Goal: Information Seeking & Learning: Learn about a topic

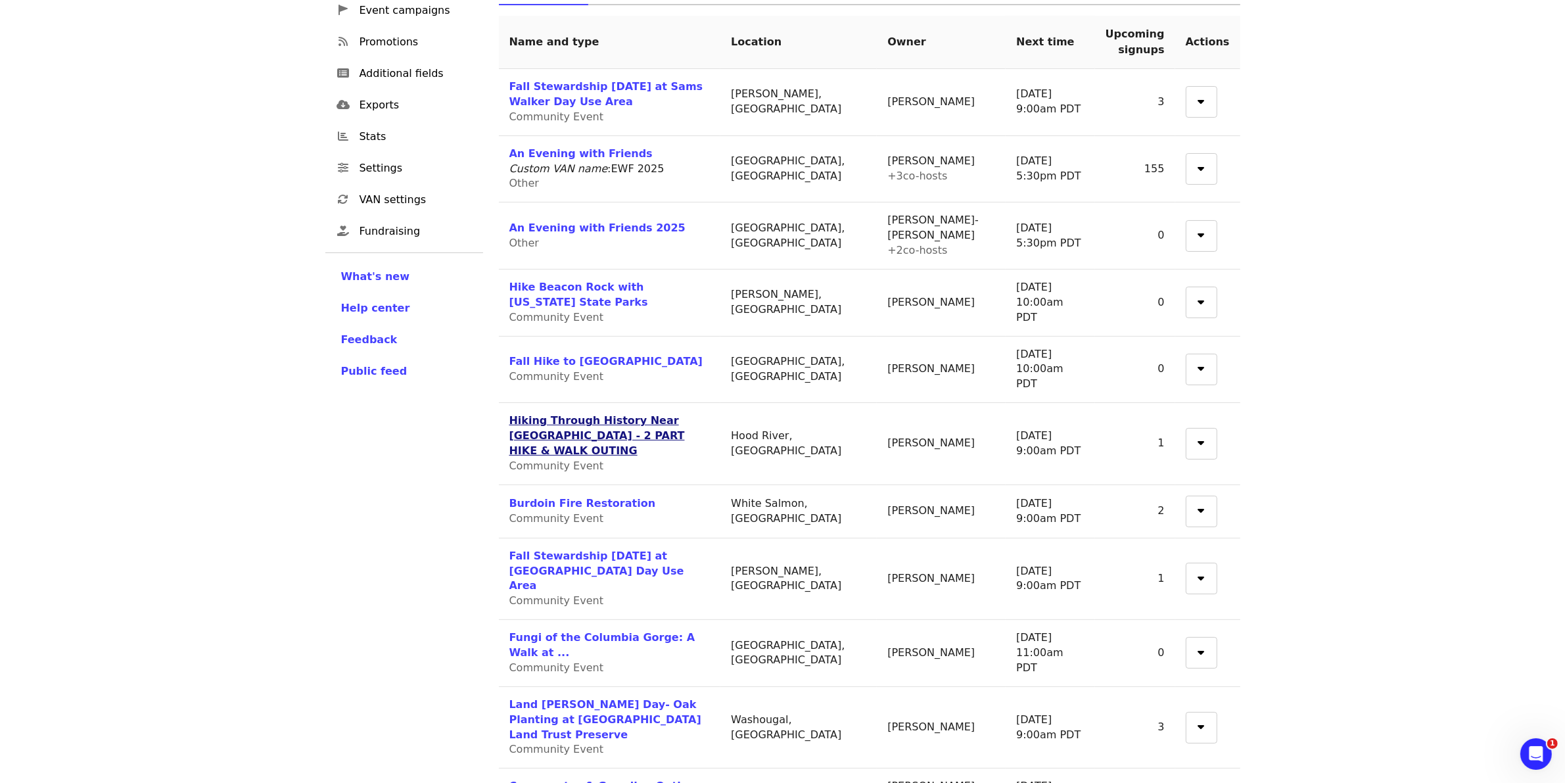
scroll to position [247, 0]
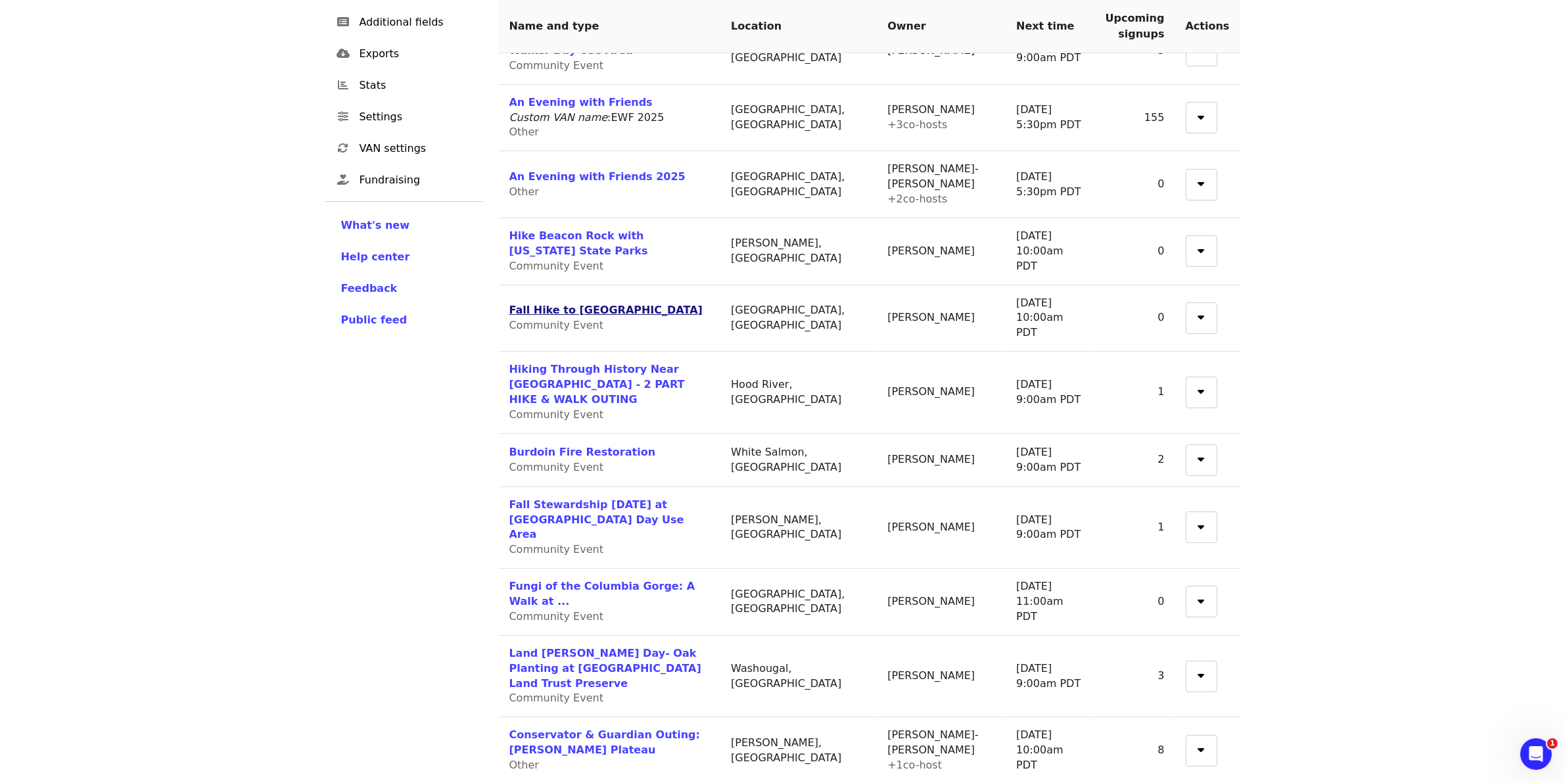
click at [658, 304] on link "Fall Hike to [GEOGRAPHIC_DATA]" at bounding box center [605, 310] width 193 height 12
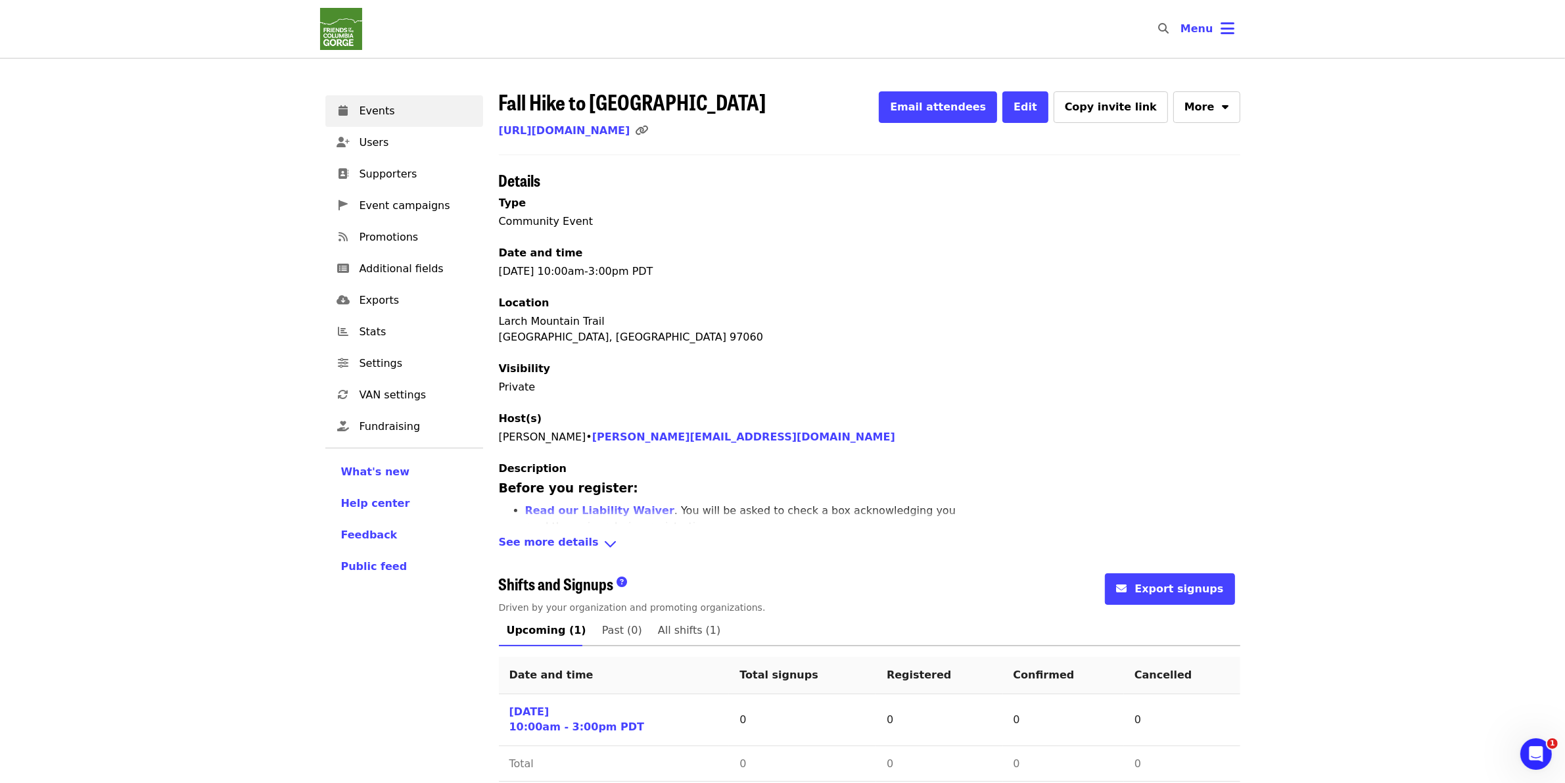
drag, startPoint x: 786, startPoint y: 95, endPoint x: 500, endPoint y: 102, distance: 286.0
click at [500, 102] on div "Fall Hike to Larch Mountain Crater Email attendees Edit Copy invite link More" at bounding box center [870, 106] width 742 height 33
copy span "Fall Hike to [GEOGRAPHIC_DATA]"
click at [398, 122] on link "Events" at bounding box center [404, 111] width 158 height 32
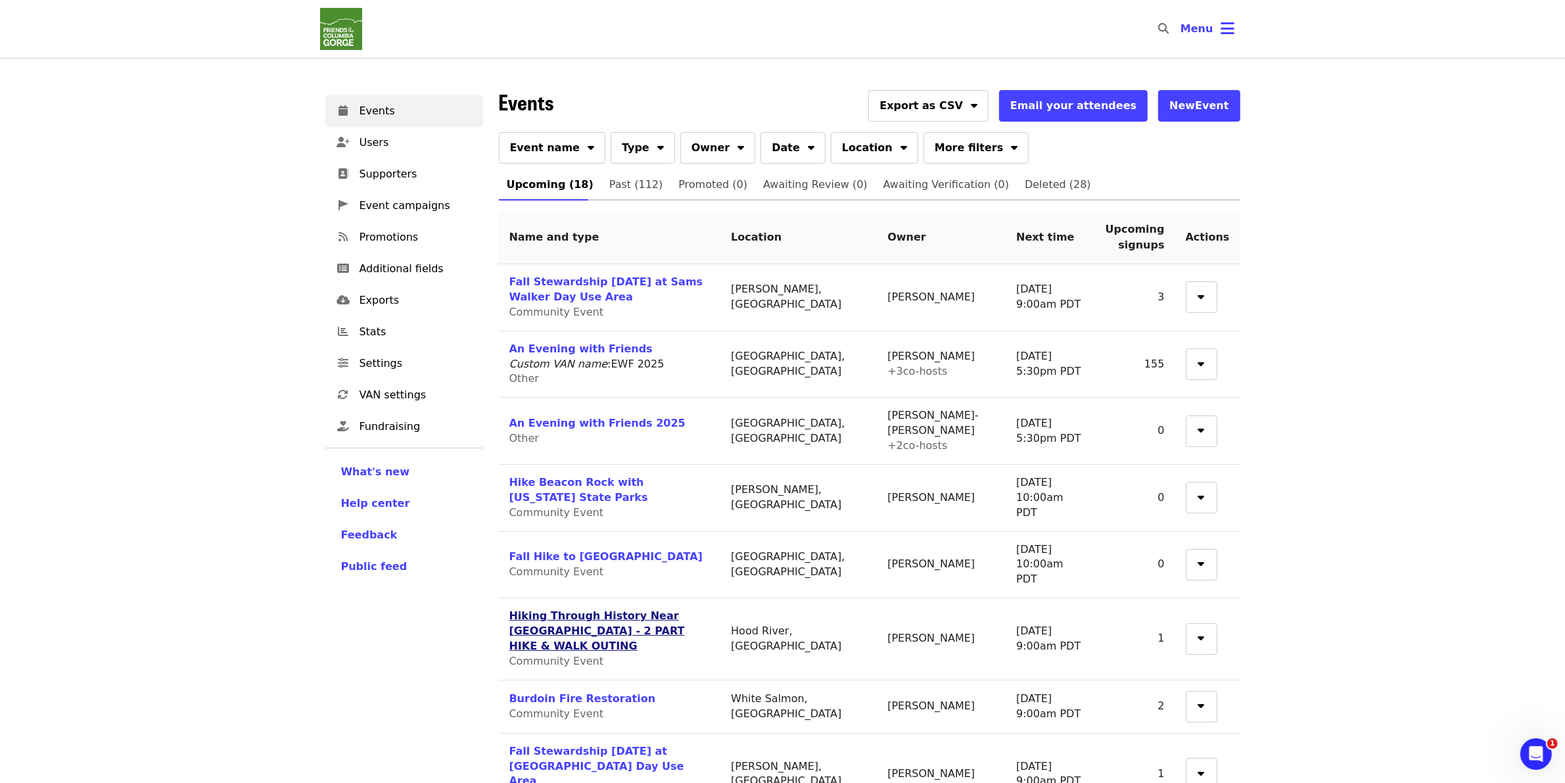
click at [572, 609] on link "Hiking Through History Near [GEOGRAPHIC_DATA] - 2 PART HIKE & WALK OUTING" at bounding box center [597, 630] width 176 height 43
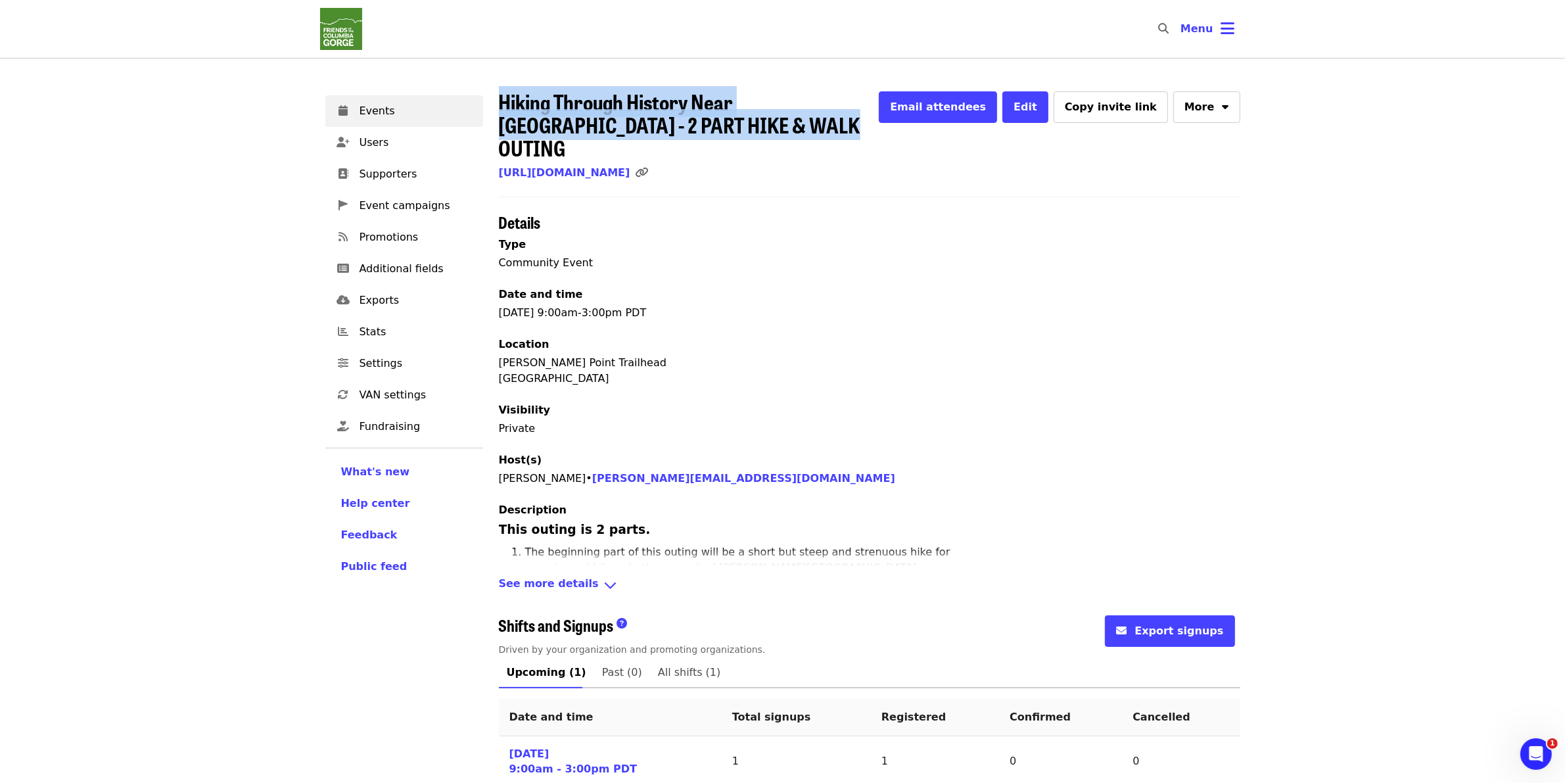
drag, startPoint x: 687, startPoint y: 120, endPoint x: 503, endPoint y: 105, distance: 184.7
click at [503, 105] on h1 "Hiking Through History Near [GEOGRAPHIC_DATA] - 2 PART HIKE & WALK OUTING" at bounding box center [681, 125] width 365 height 70
copy span "Hiking Through History Near [GEOGRAPHIC_DATA] - 2 PART HIKE & WALK OUTING"
click at [416, 116] on span "Events" at bounding box center [416, 111] width 113 height 16
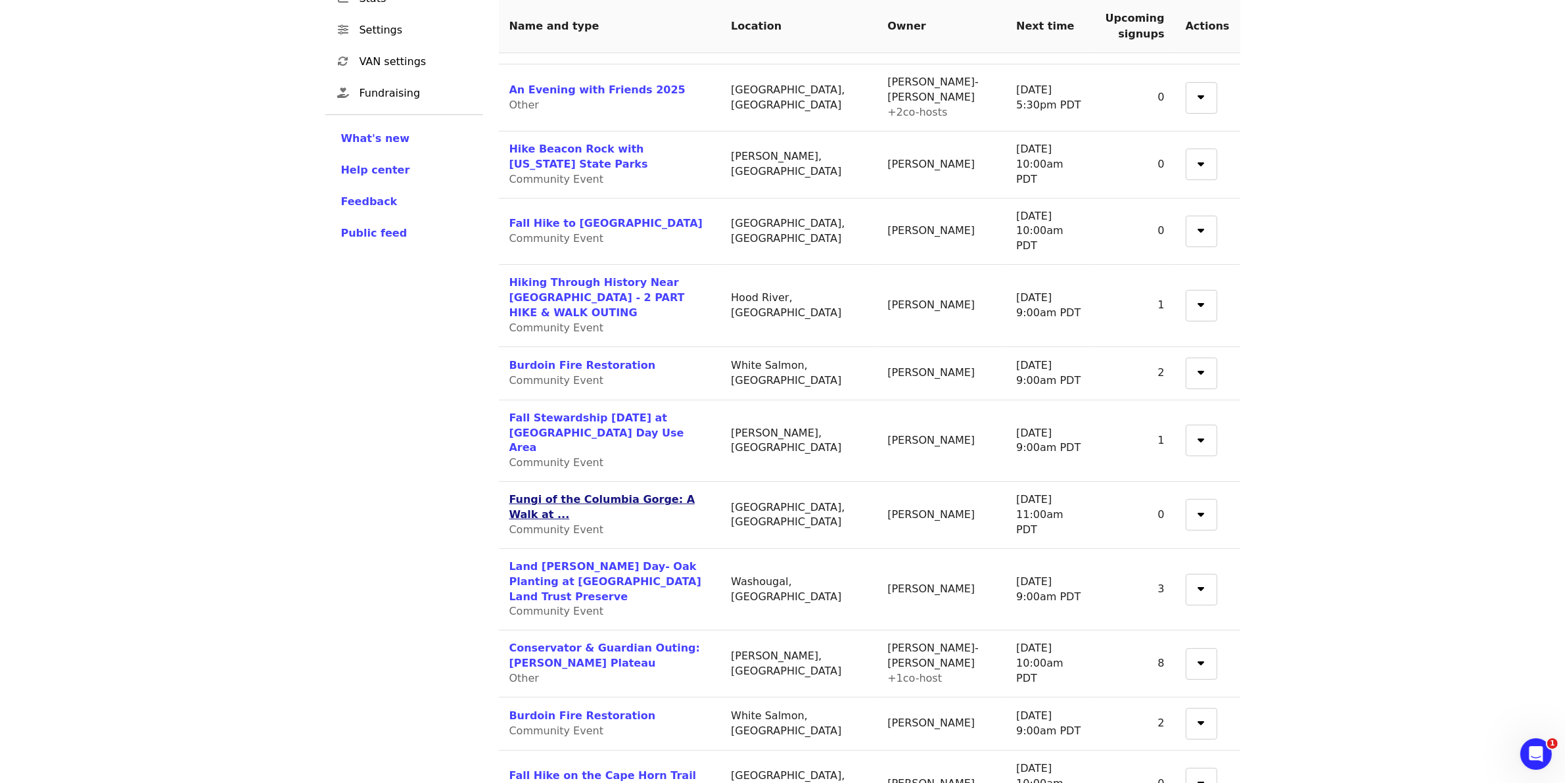
scroll to position [411, 0]
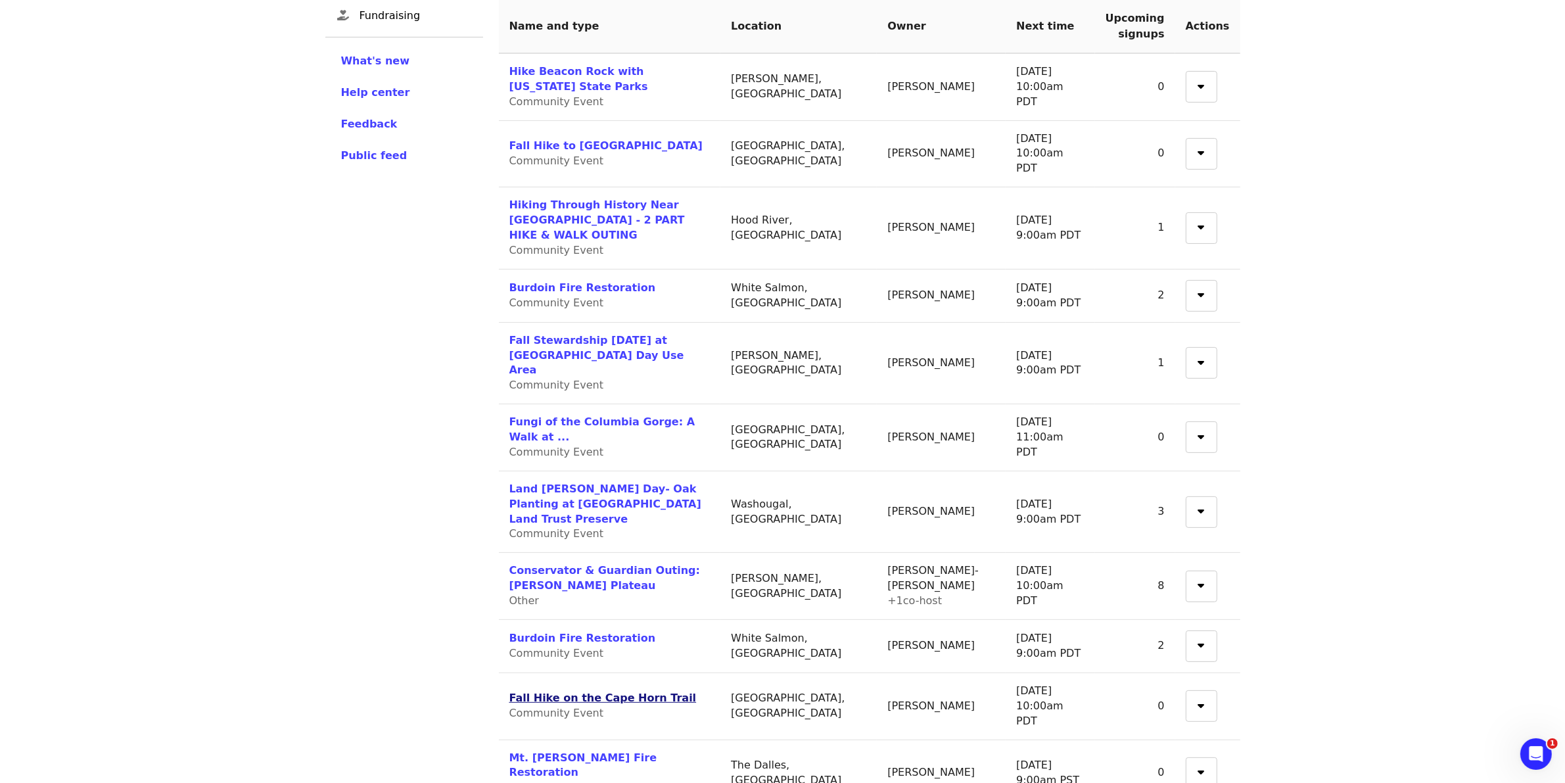
click at [631, 692] on link "Fall Hike on the Cape Horn Trail" at bounding box center [602, 698] width 187 height 12
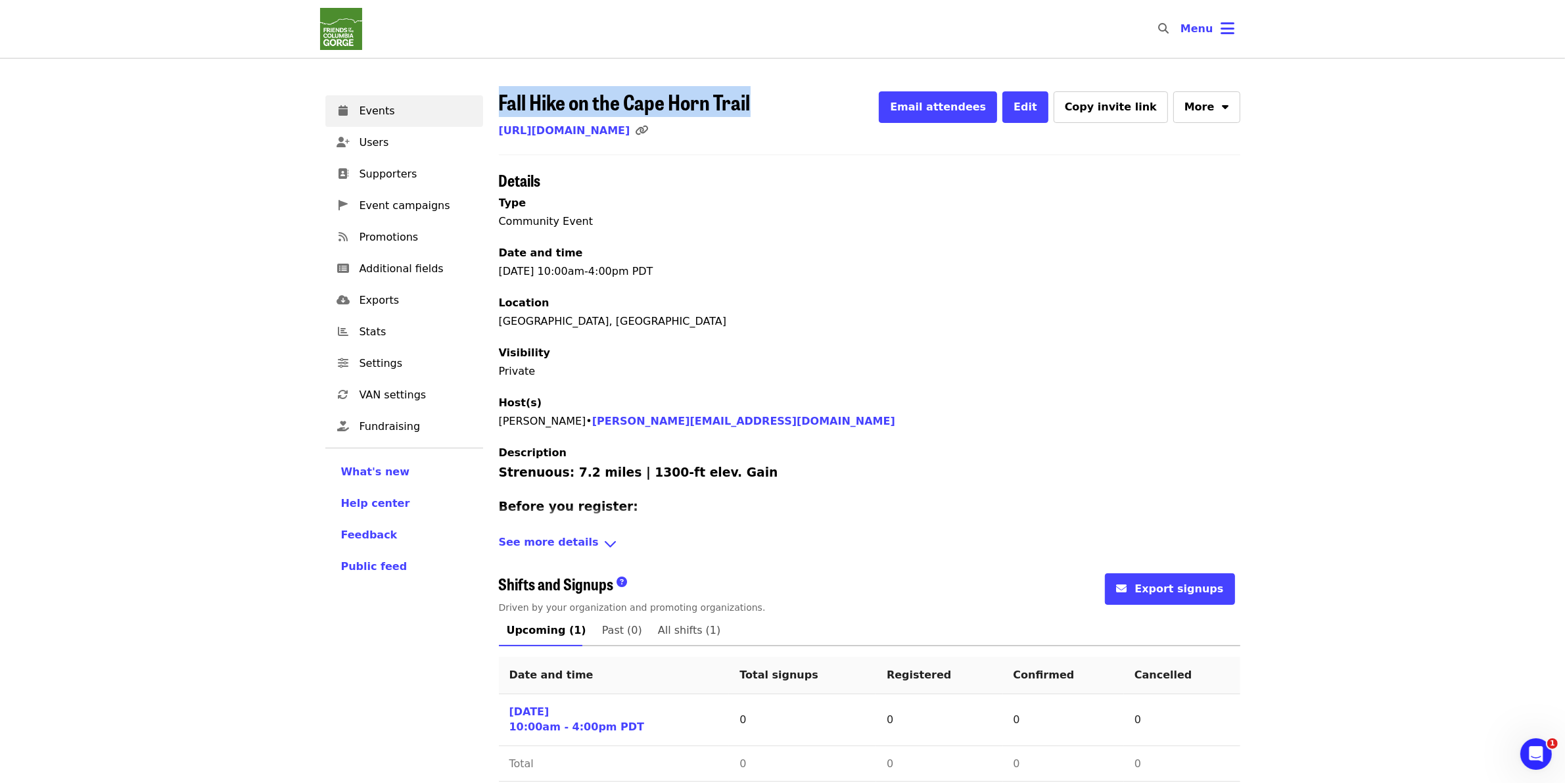
drag, startPoint x: 761, startPoint y: 97, endPoint x: 498, endPoint y: 107, distance: 262.5
click at [499, 107] on div "Fall Hike on the Cape Horn Trail Email attendees Edit Copy invite link More" at bounding box center [870, 106] width 742 height 33
copy span "Fall Hike on the Cape Horn Trail"
click at [419, 107] on span "Events" at bounding box center [416, 111] width 113 height 16
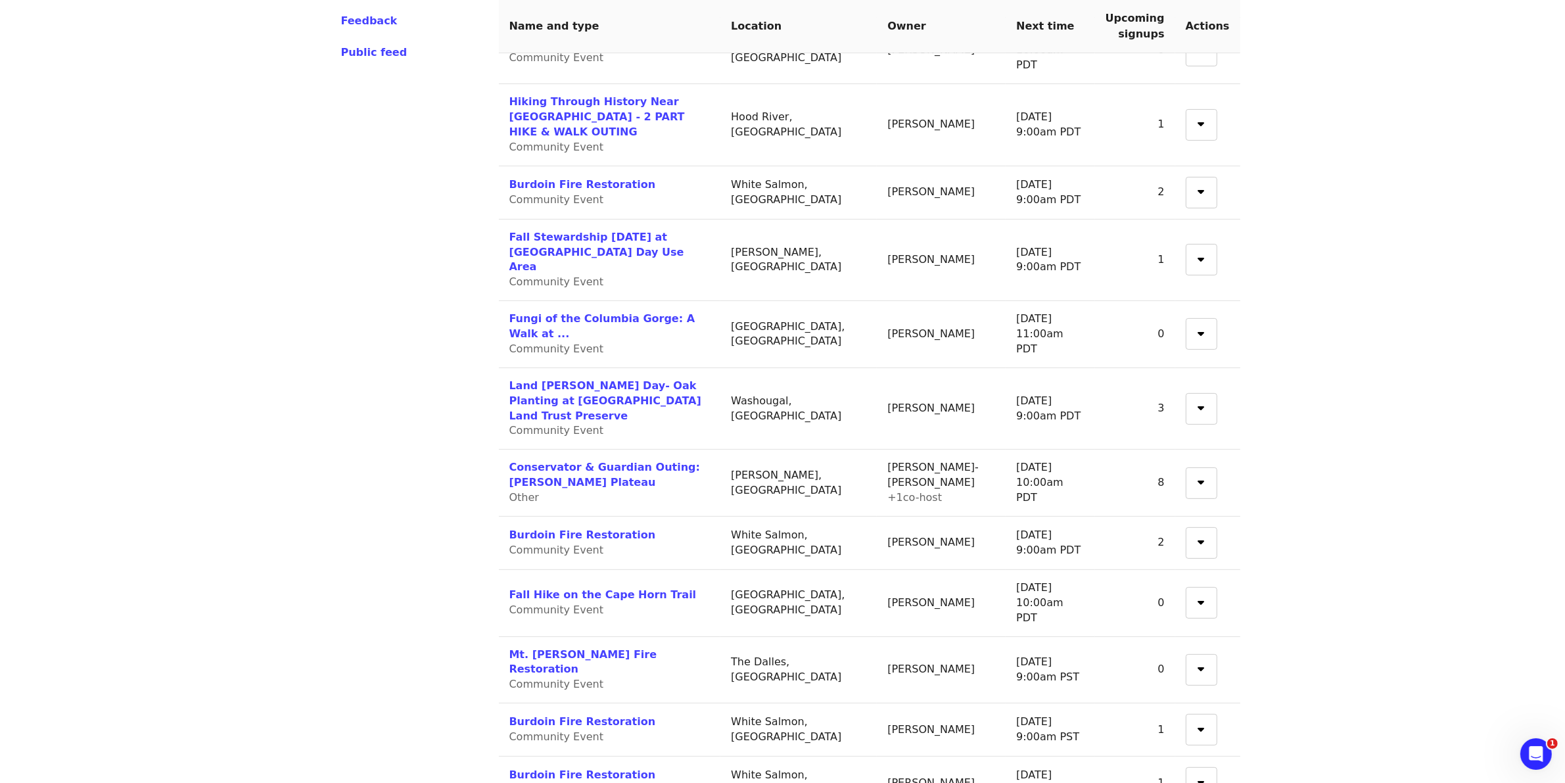
scroll to position [542, 0]
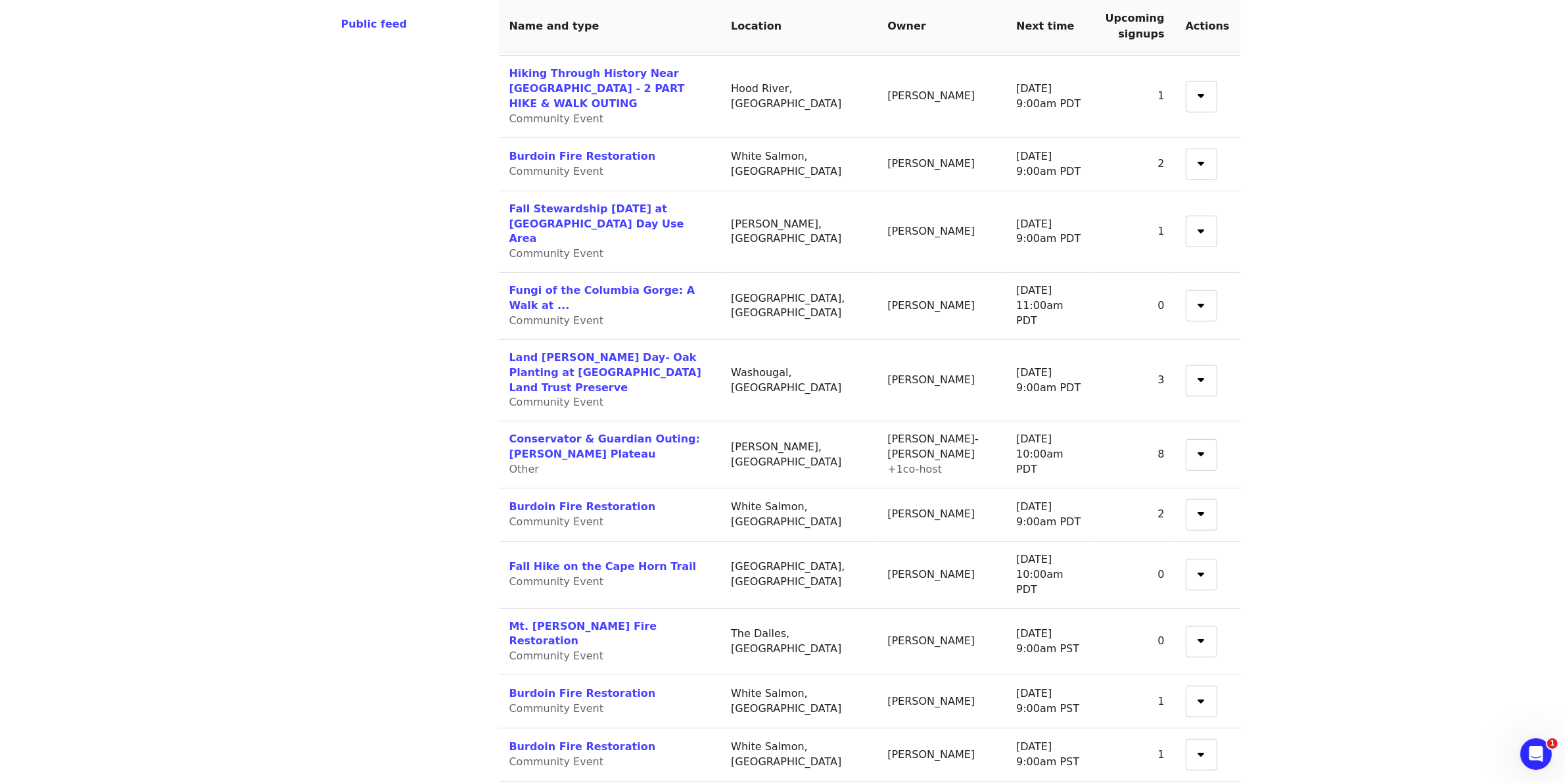
click at [1397, 497] on div "Skip to content ​ Menu Events Users Supporters Event campaigns Promotions Addit…" at bounding box center [782, 197] width 1565 height 1478
